Goal: Navigation & Orientation: Find specific page/section

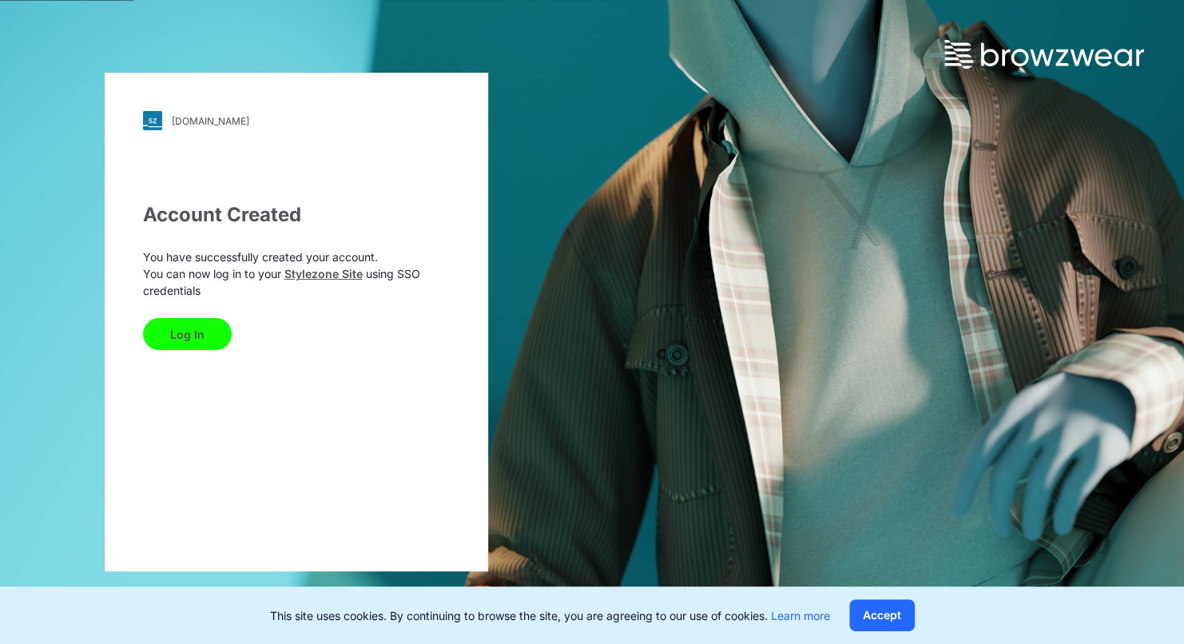
click at [207, 329] on button "Log In" at bounding box center [187, 334] width 89 height 32
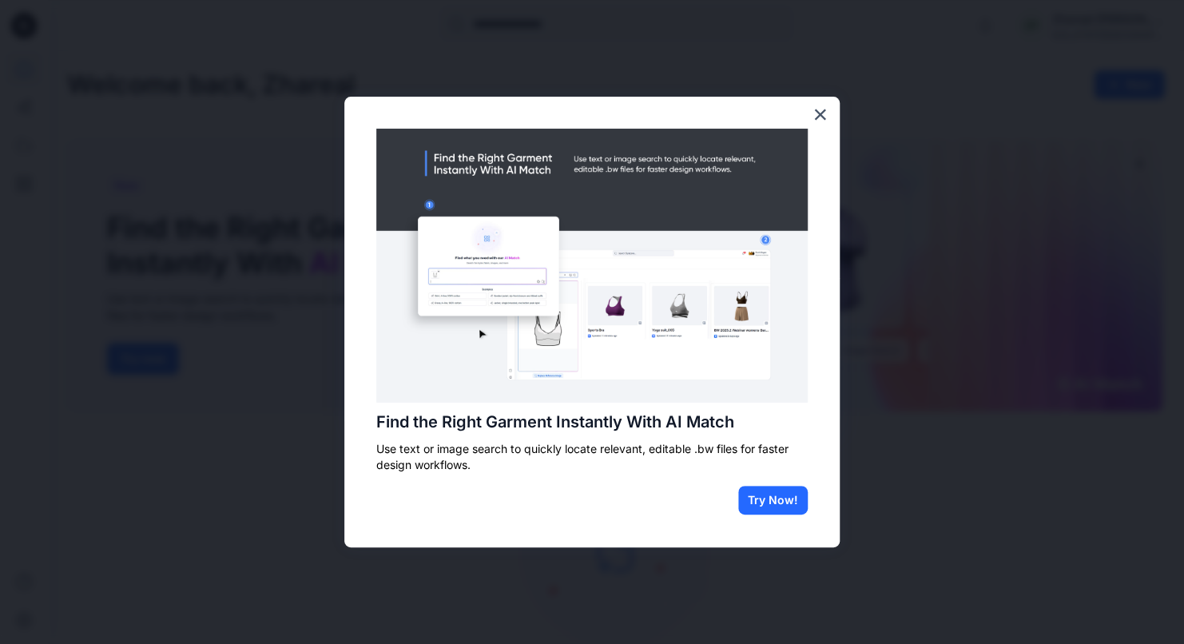
click at [829, 109] on div "Find the Right Garment Instantly With AI Match Use text or image search to quic…" at bounding box center [592, 322] width 496 height 451
click at [818, 111] on button "×" at bounding box center [820, 114] width 15 height 26
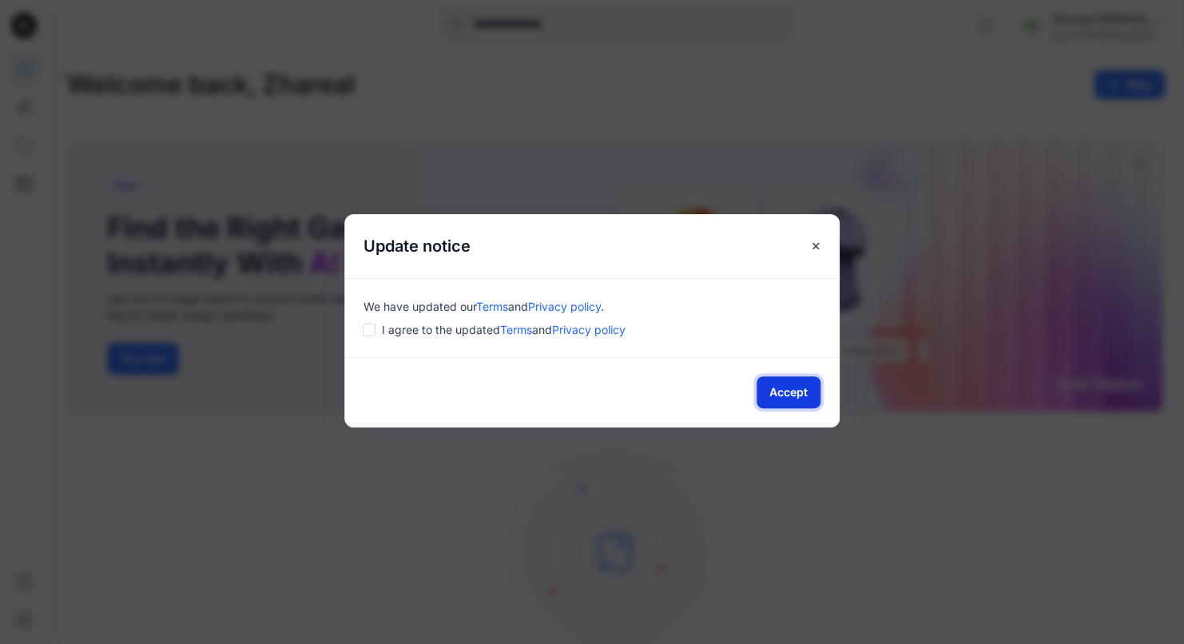
click at [793, 398] on button "Accept" at bounding box center [789, 392] width 64 height 32
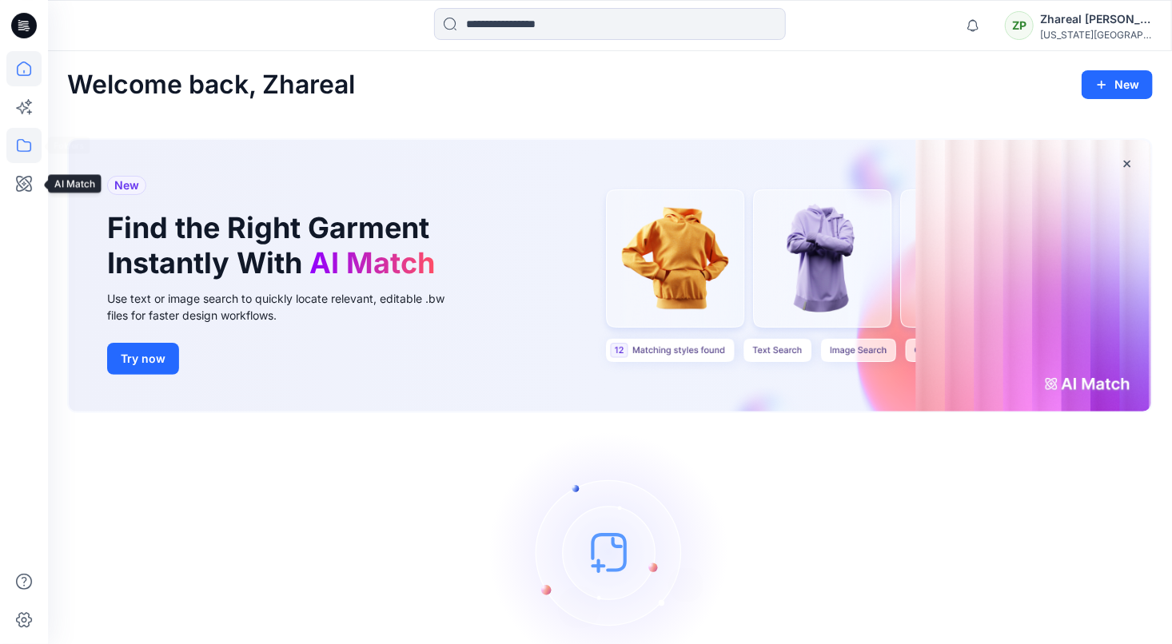
click at [18, 142] on icon at bounding box center [23, 145] width 35 height 35
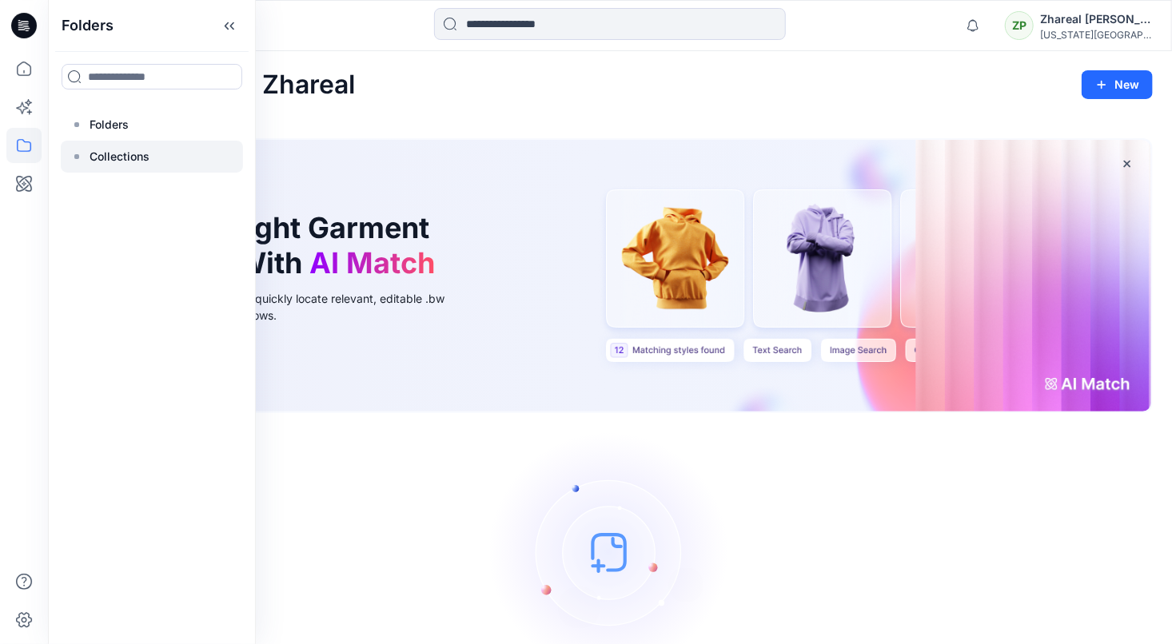
click at [145, 171] on div at bounding box center [152, 157] width 182 height 32
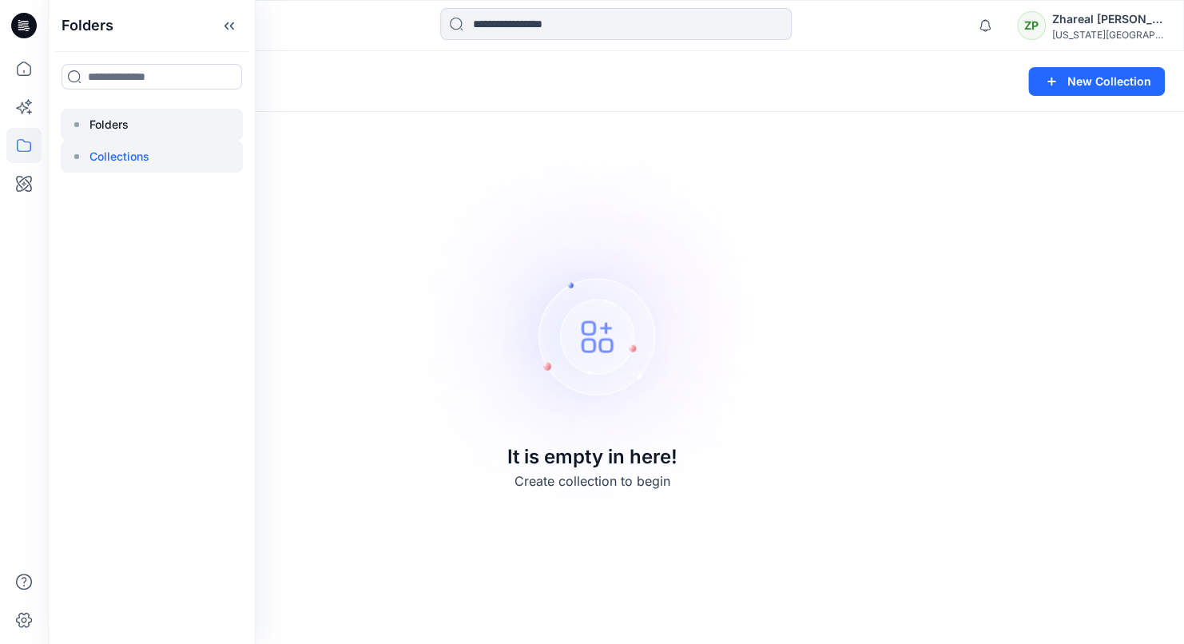
click at [145, 121] on div at bounding box center [152, 125] width 182 height 32
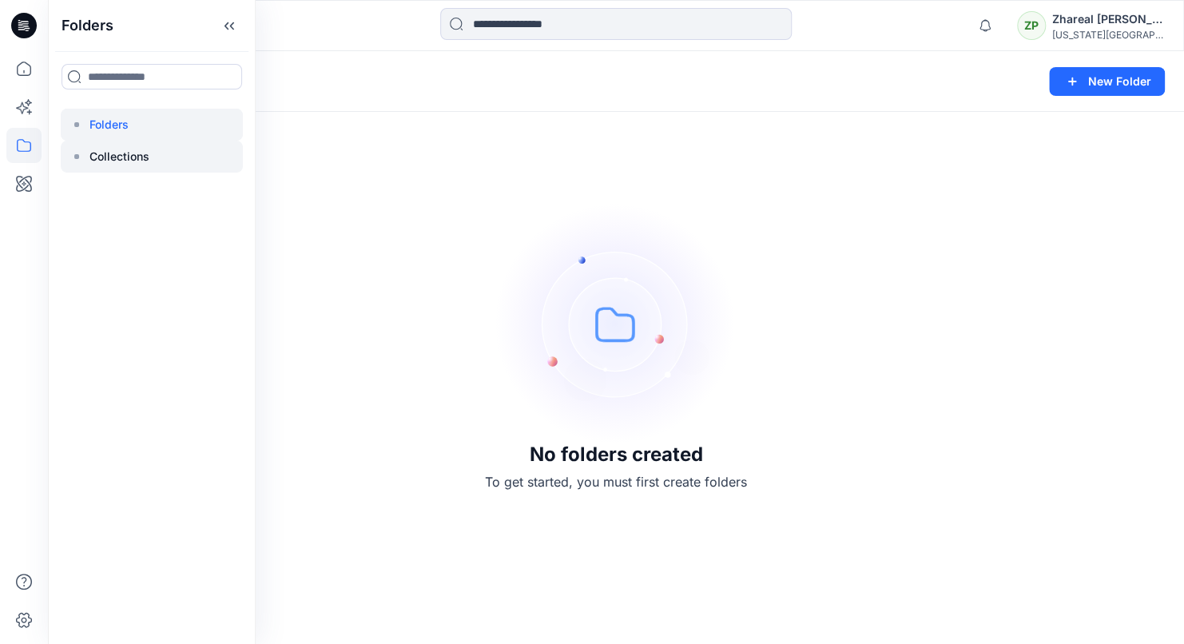
click at [130, 152] on p "Collections" at bounding box center [120, 156] width 60 height 19
